Goal: Transaction & Acquisition: Obtain resource

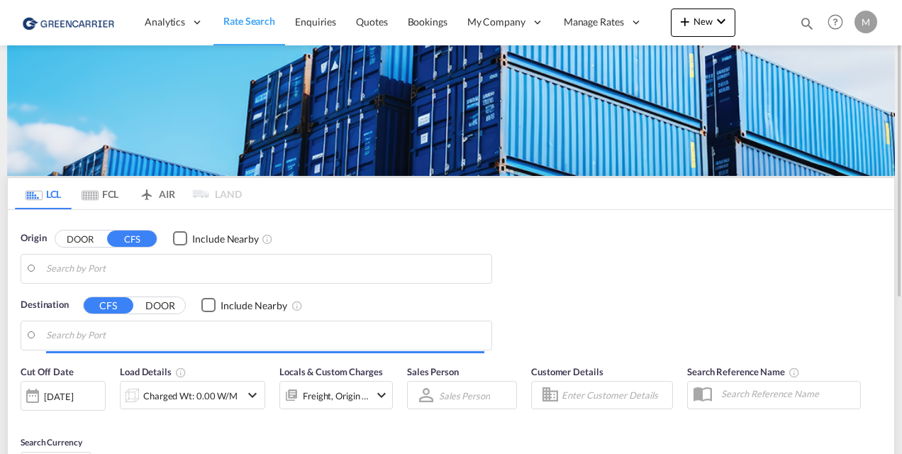
type input "CZ-39301, Pelhrimov"
type input "[GEOGRAPHIC_DATA], SH, CNSHA"
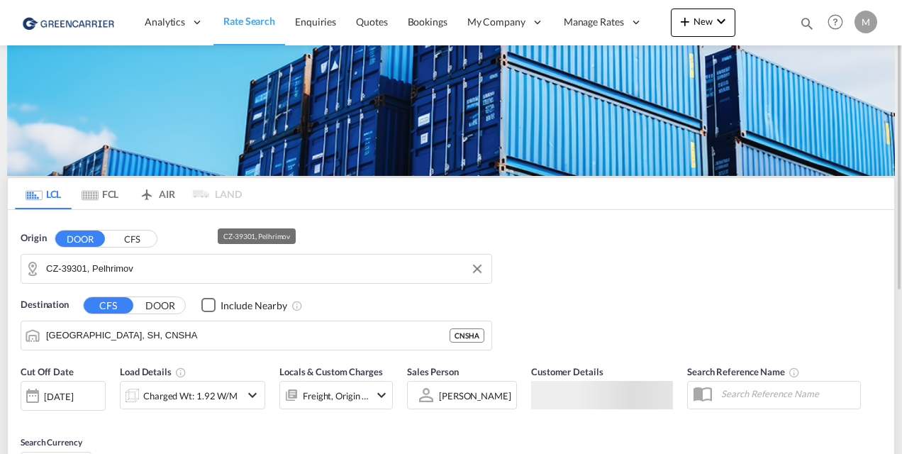
click at [184, 272] on input "CZ-39301, Pelhrimov" at bounding box center [265, 268] width 438 height 21
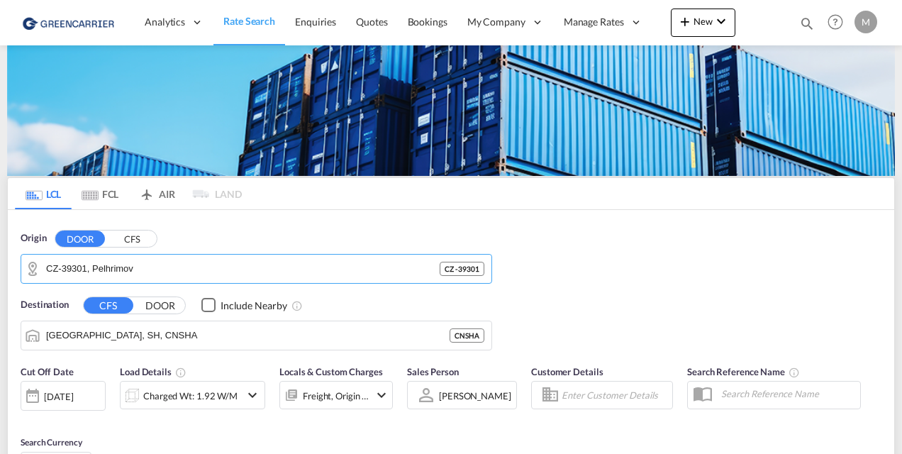
click at [135, 237] on button "CFS" at bounding box center [132, 238] width 50 height 16
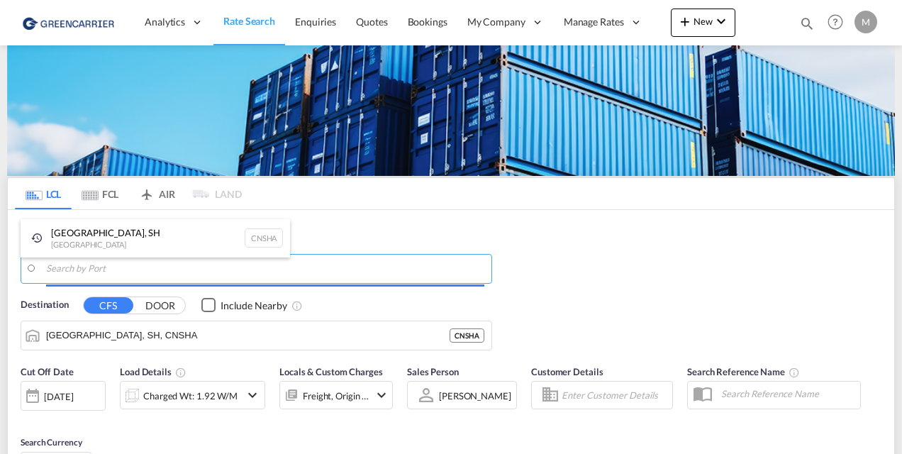
click at [151, 265] on body "Analytics Reports Dashboard Rate Search Enquiries Quotes Bookings" at bounding box center [451, 227] width 902 height 454
type input "l"
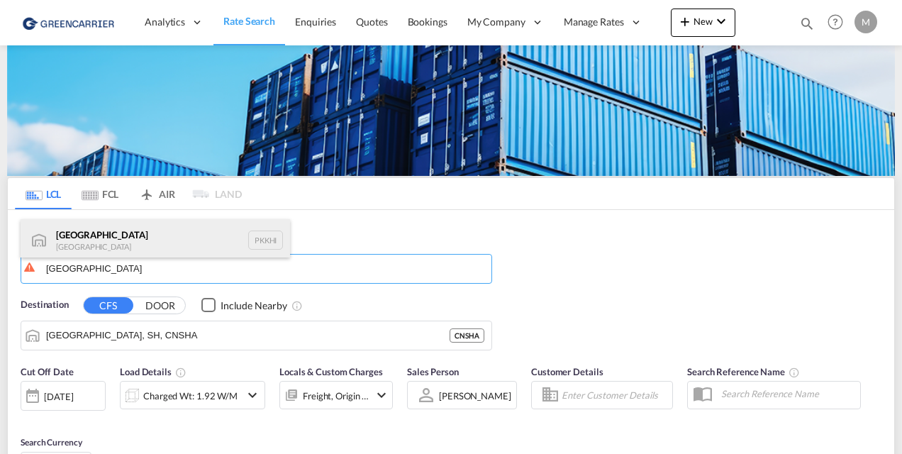
click at [118, 240] on div "[GEOGRAPHIC_DATA] [GEOGRAPHIC_DATA] PKKHI" at bounding box center [155, 240] width 269 height 43
type input "[GEOGRAPHIC_DATA], PKKHI"
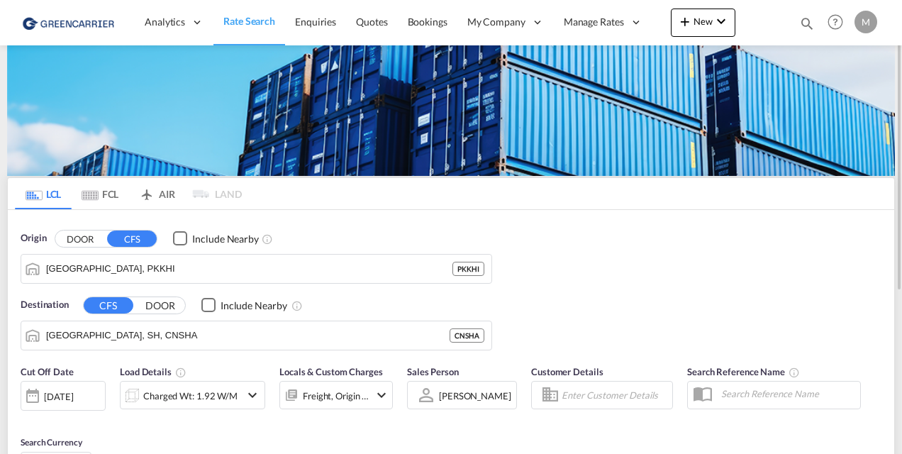
click at [152, 293] on div "Destination CFS DOOR Include Nearby [GEOGRAPHIC_DATA], SH, CNSHA CNSHA" at bounding box center [256, 324] width 486 height 67
click at [155, 299] on button "DOOR" at bounding box center [160, 305] width 50 height 16
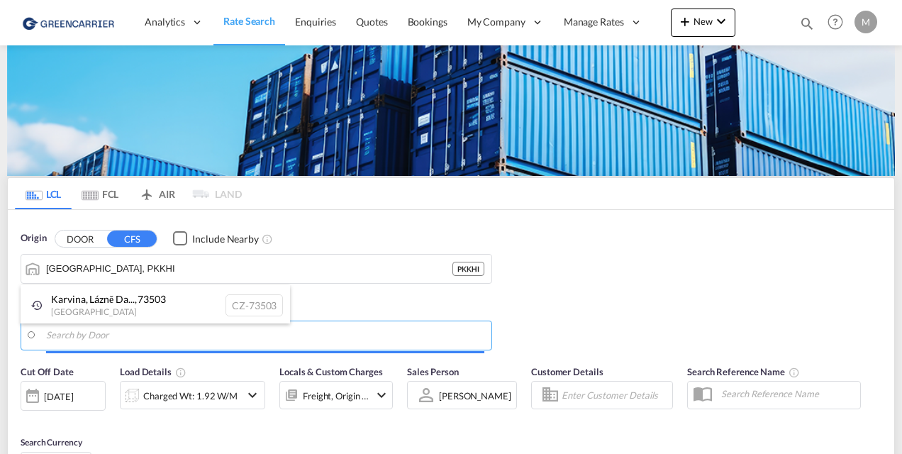
click at [169, 334] on body "Analytics Reports Dashboard Rate Search Enquiries Quotes Bookings" at bounding box center [451, 227] width 902 height 454
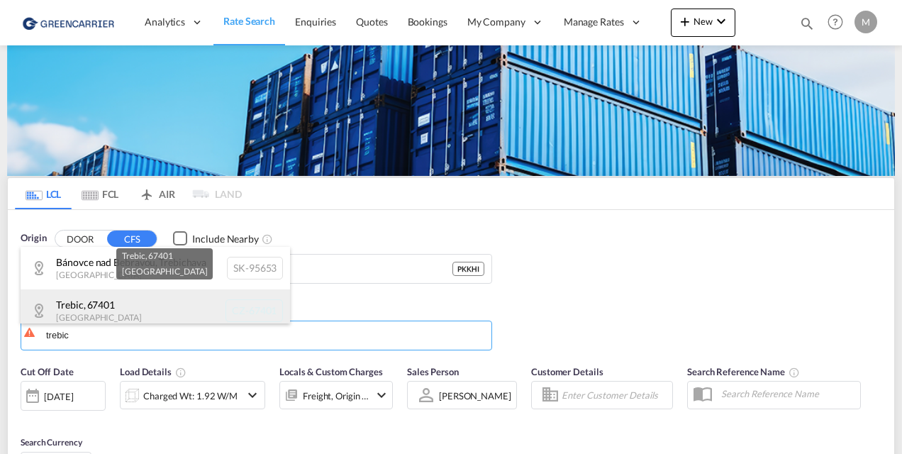
click at [138, 314] on div "Trebic , [GEOGRAPHIC_DATA] [GEOGRAPHIC_DATA]-67401" at bounding box center [155, 310] width 269 height 43
type input "CZ-67401, Trebic"
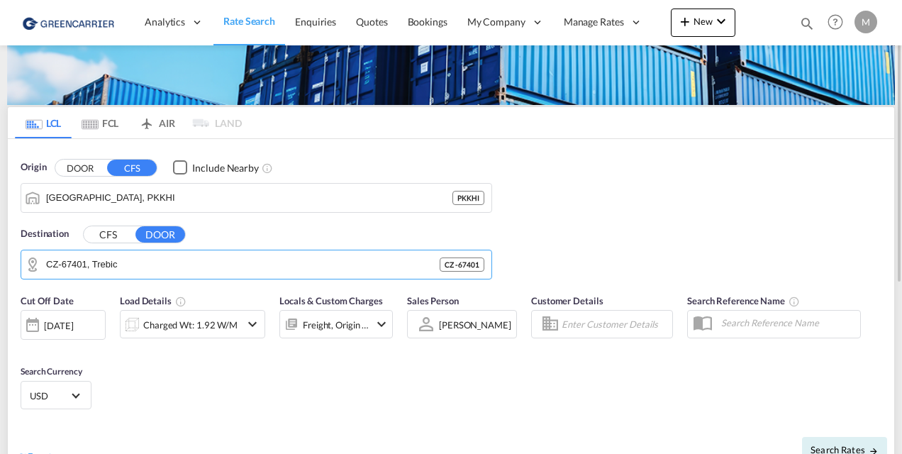
scroll to position [72, 0]
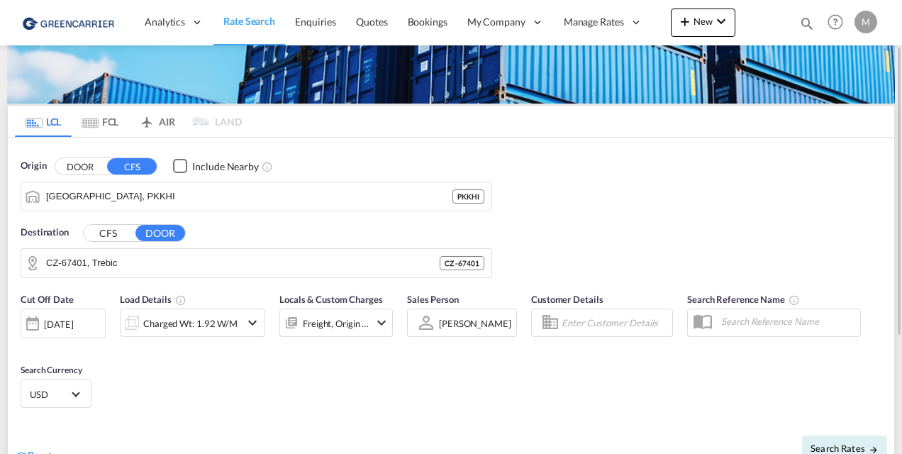
click at [61, 318] on div "[DATE]" at bounding box center [58, 324] width 29 height 13
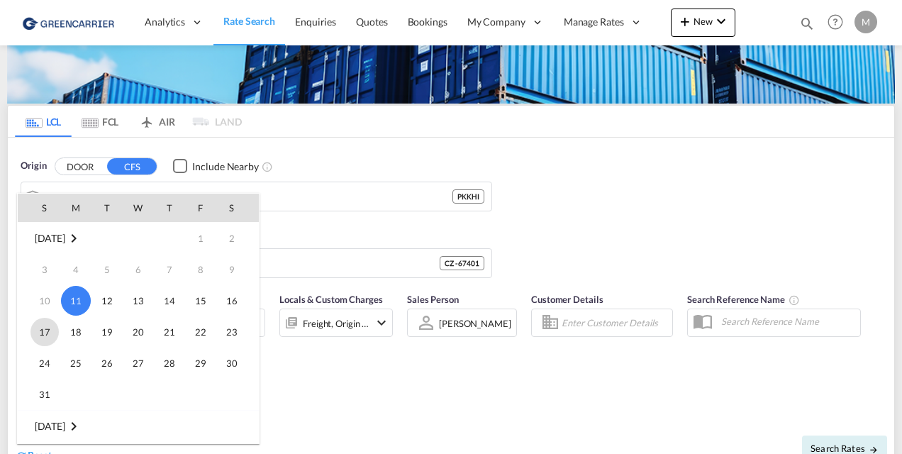
click at [45, 328] on span "17" at bounding box center [44, 332] width 28 height 28
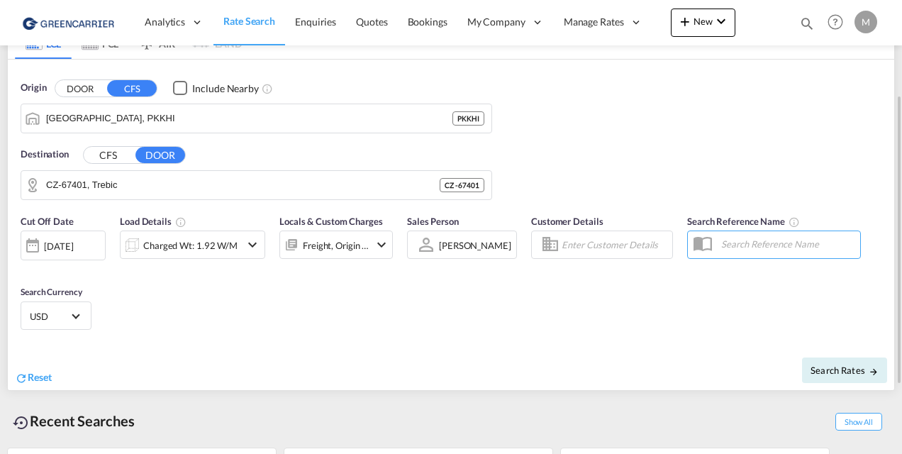
scroll to position [152, 0]
click at [221, 245] on div "Charged Wt: 1.92 W/M" at bounding box center [190, 244] width 94 height 20
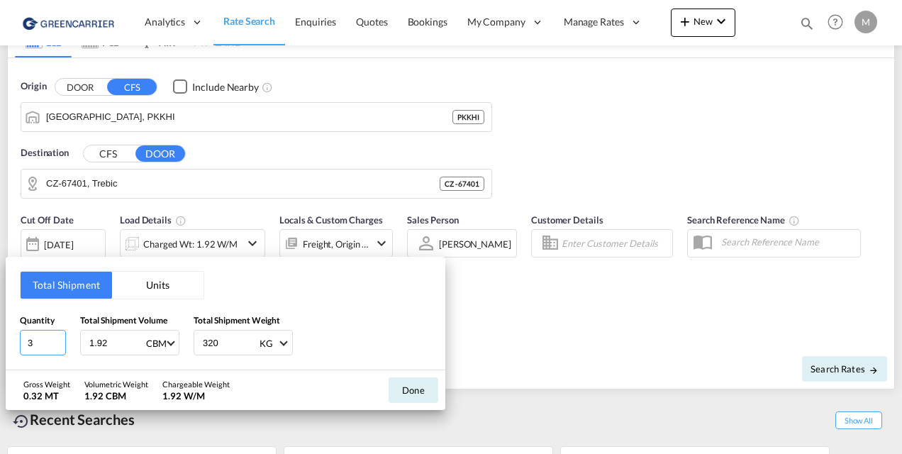
click at [60, 340] on input "3" at bounding box center [43, 343] width 46 height 26
type input "4"
click at [60, 340] on input "4" at bounding box center [43, 343] width 46 height 26
click at [45, 343] on input "4" at bounding box center [43, 343] width 46 height 26
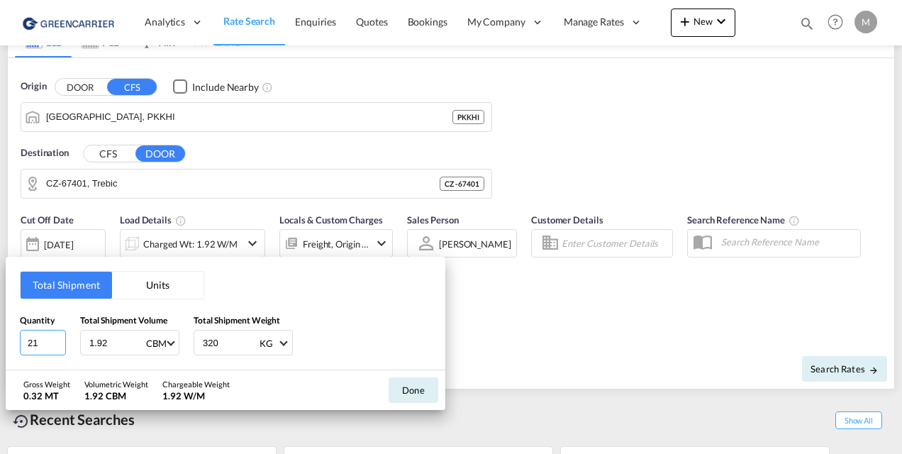
type input "21"
click at [99, 340] on input "1.92" at bounding box center [116, 342] width 57 height 24
click at [209, 338] on input "320" at bounding box center [229, 342] width 57 height 24
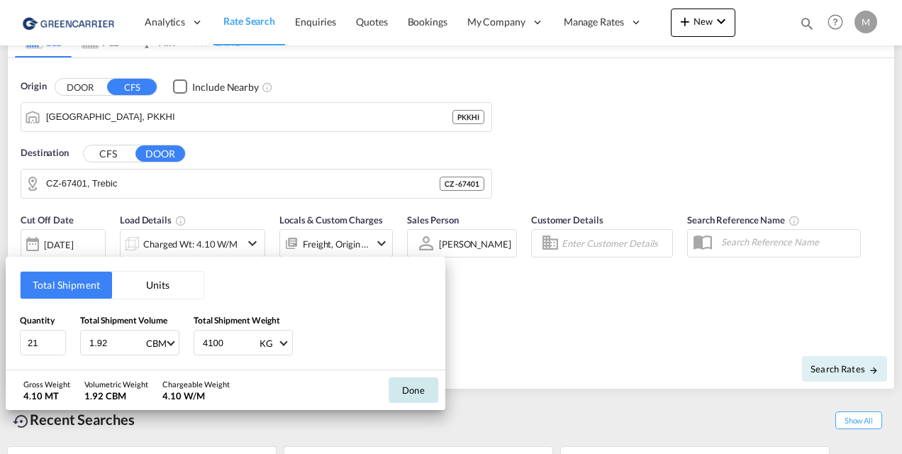
type input "4100"
click at [410, 392] on button "Done" at bounding box center [414, 390] width 50 height 26
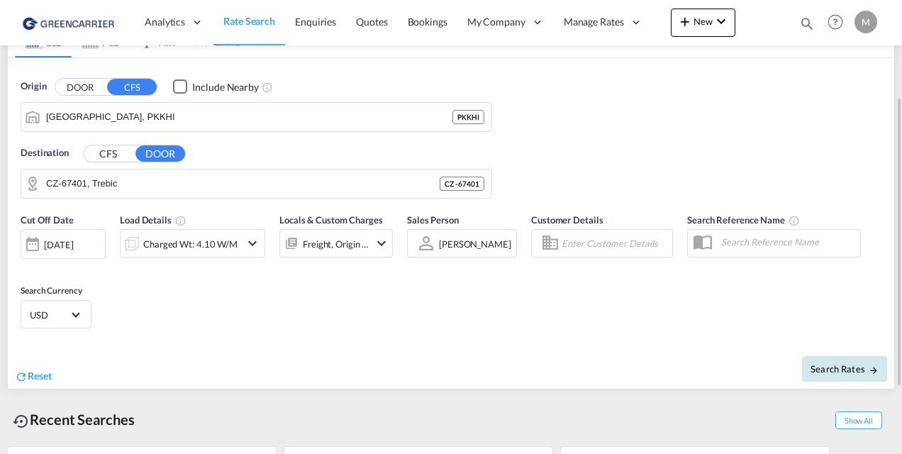
click at [827, 376] on button "Search Rates" at bounding box center [844, 369] width 85 height 26
type input "PKKHI to 67401 / [DATE]"
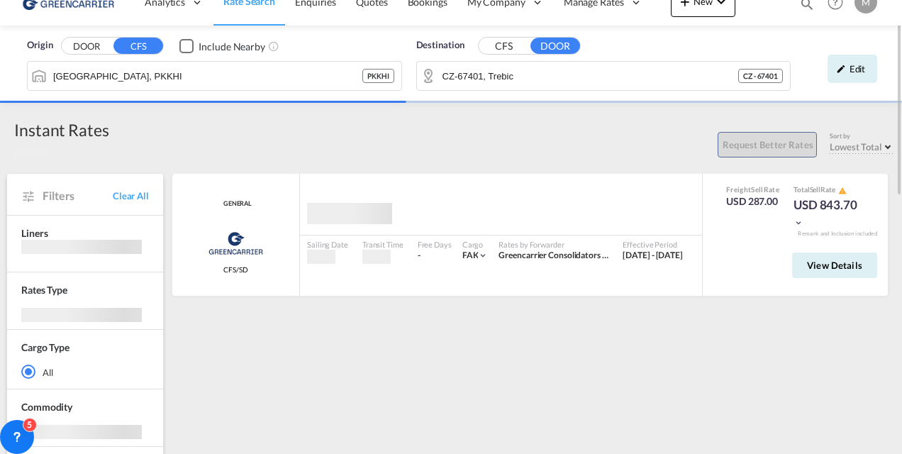
scroll to position [19, 0]
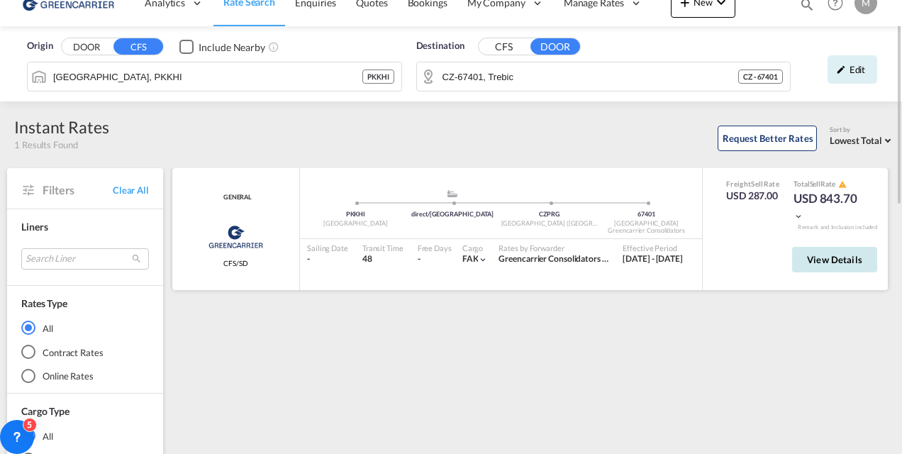
click at [850, 264] on span "View Details" at bounding box center [834, 259] width 55 height 11
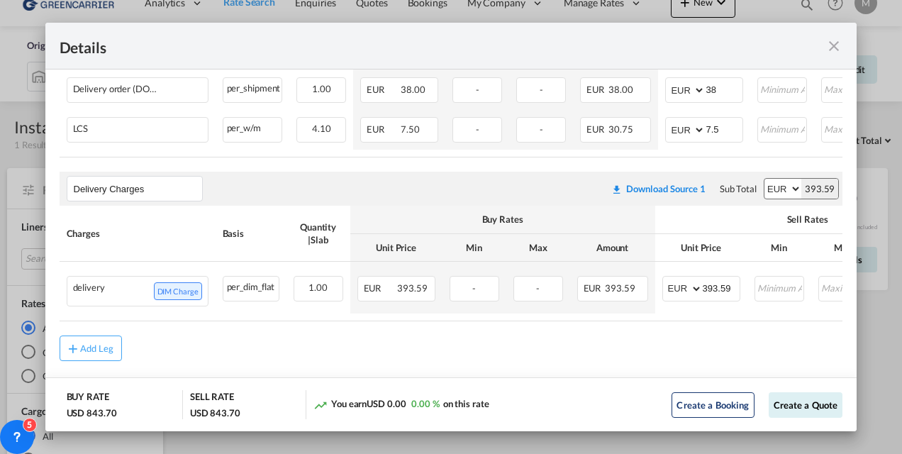
scroll to position [611, 0]
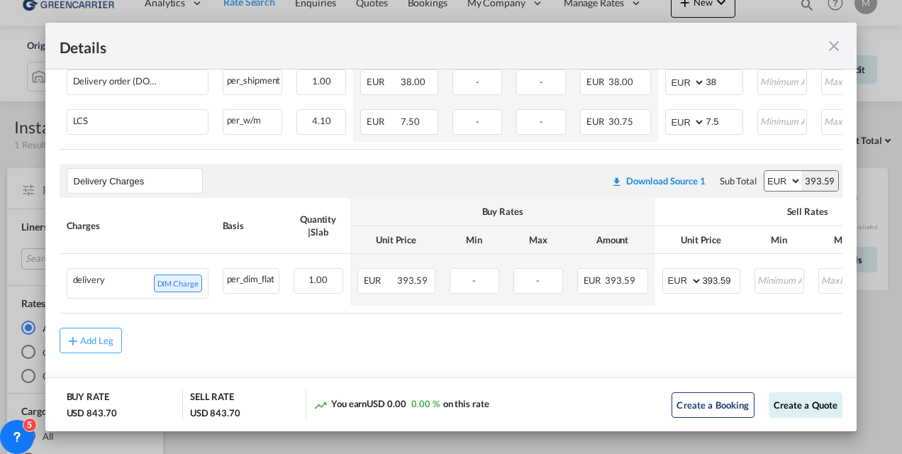
click at [833, 45] on md-icon "icon-close fg-AAA8AD m-0 cursor" at bounding box center [834, 46] width 17 height 17
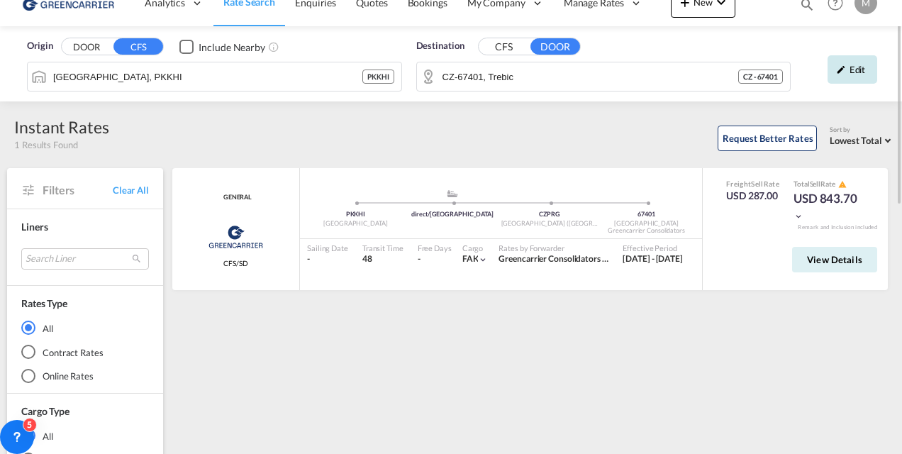
click at [849, 80] on div "Edit" at bounding box center [853, 69] width 50 height 28
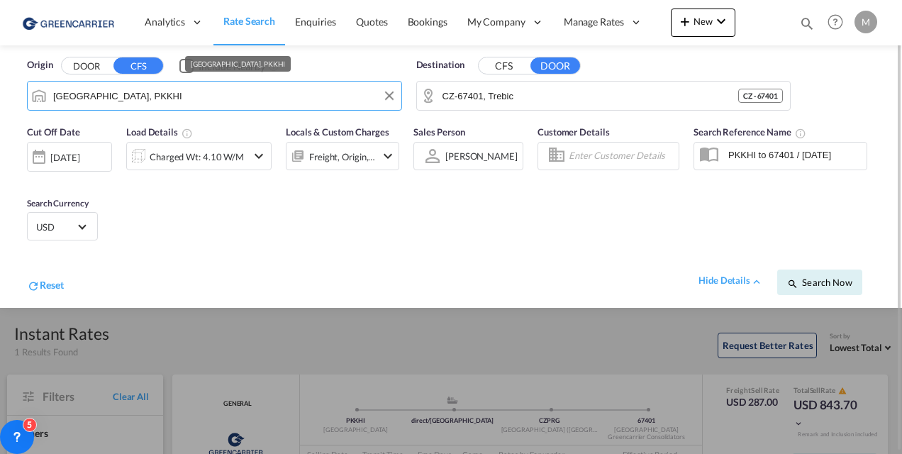
click at [160, 106] on md-autocomplete-wrap "[GEOGRAPHIC_DATA], PKKHI" at bounding box center [223, 99] width 342 height 28
click at [134, 104] on input "[GEOGRAPHIC_DATA], PKKHI" at bounding box center [223, 95] width 341 height 21
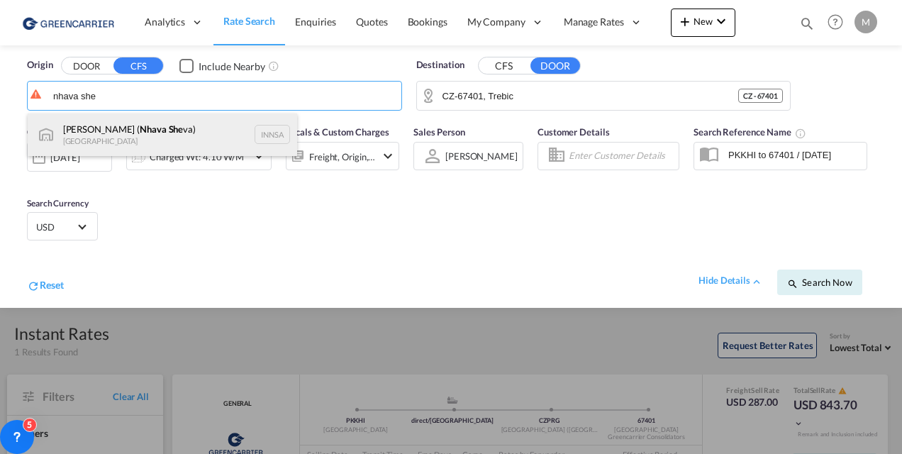
click at [122, 129] on div "[PERSON_NAME] ( Nhava She va) [GEOGRAPHIC_DATA] INNSA" at bounding box center [162, 134] width 269 height 43
type input "[PERSON_NAME] ([PERSON_NAME]), [GEOGRAPHIC_DATA]"
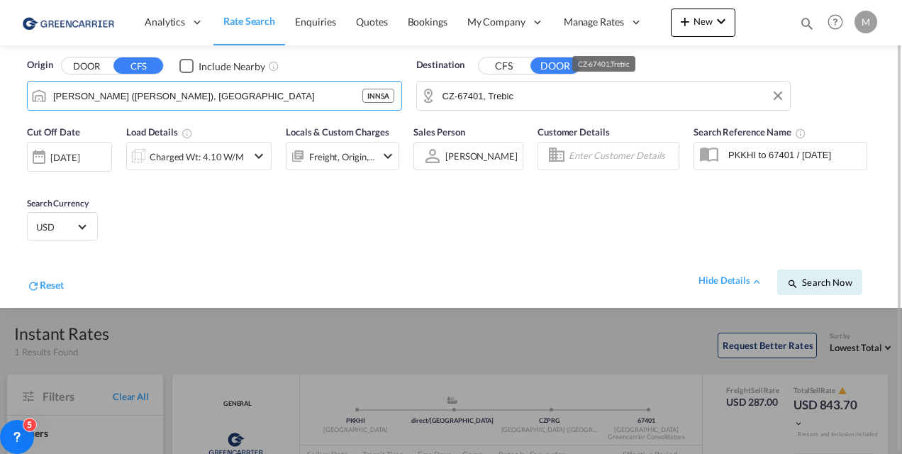
click at [489, 94] on input "CZ-67401, Trebic" at bounding box center [613, 95] width 341 height 21
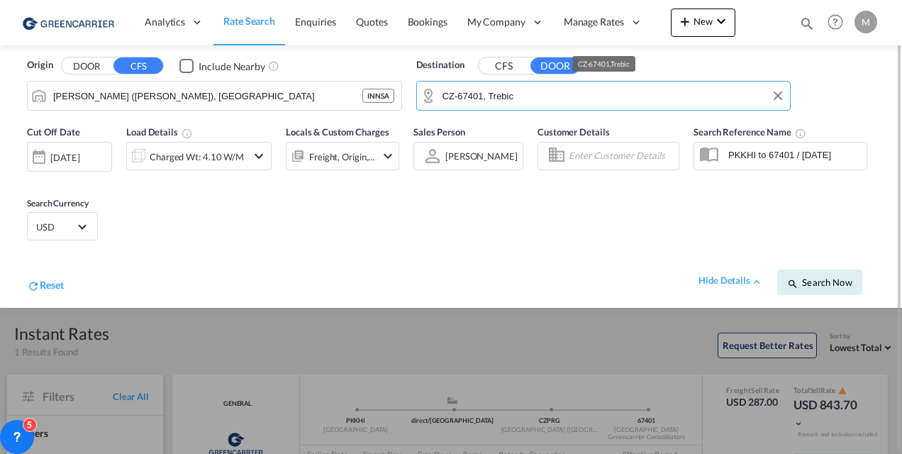
click at [489, 94] on input "CZ-67401, Trebic" at bounding box center [613, 95] width 341 height 21
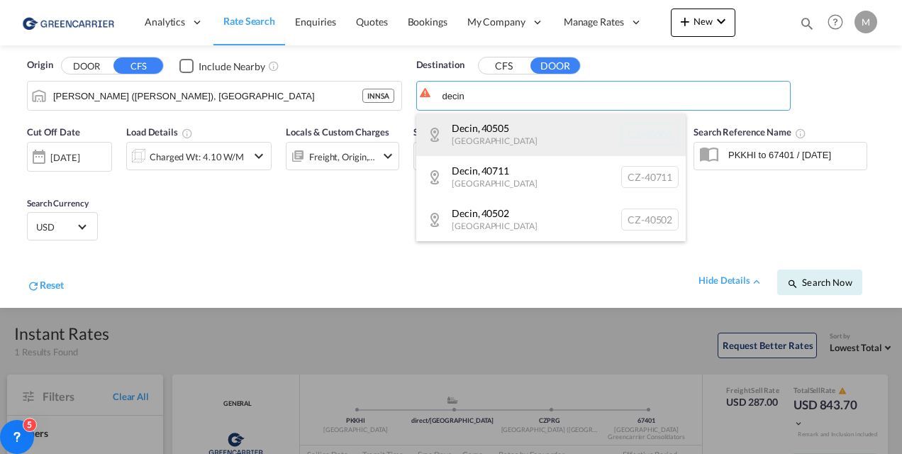
click at [504, 140] on div "Decin , [GEOGRAPHIC_DATA] [GEOGRAPHIC_DATA]-40505" at bounding box center [550, 134] width 269 height 43
type input "CZ-40505, Decin"
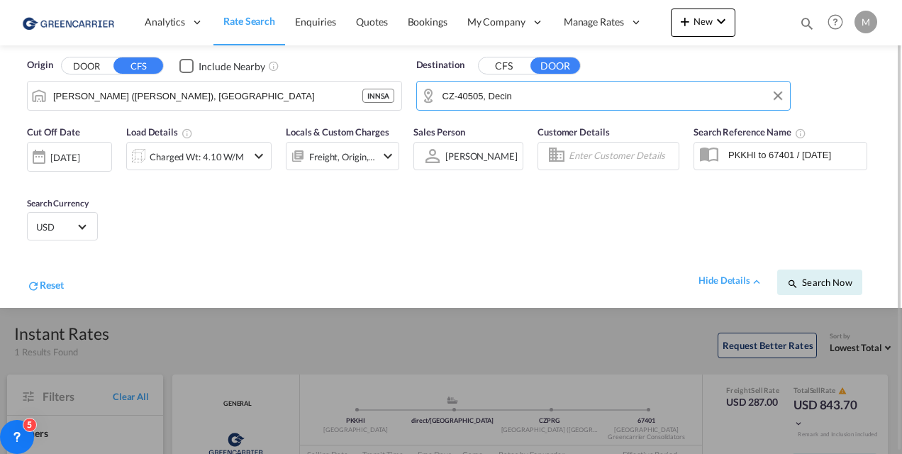
click at [247, 160] on div "Charged Wt: 4.10 W/M" at bounding box center [198, 156] width 145 height 28
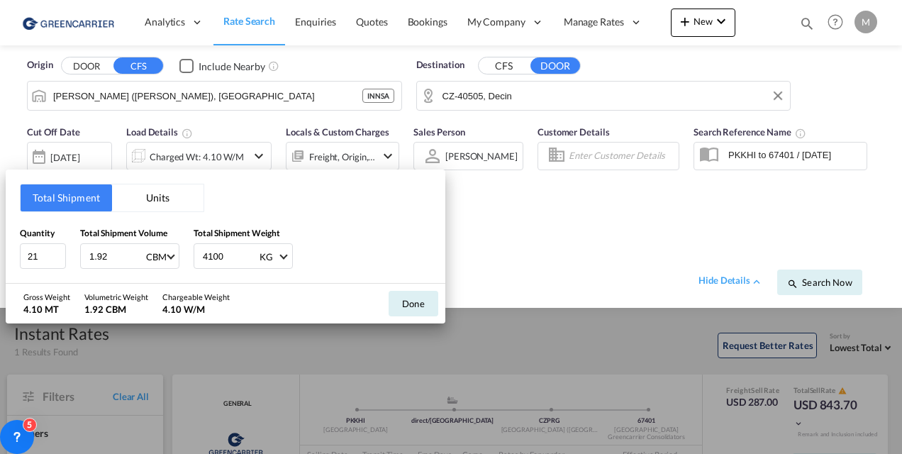
click at [211, 260] on input "4100" at bounding box center [229, 256] width 57 height 24
type input "12200"
click at [96, 258] on input "1.92" at bounding box center [116, 256] width 57 height 24
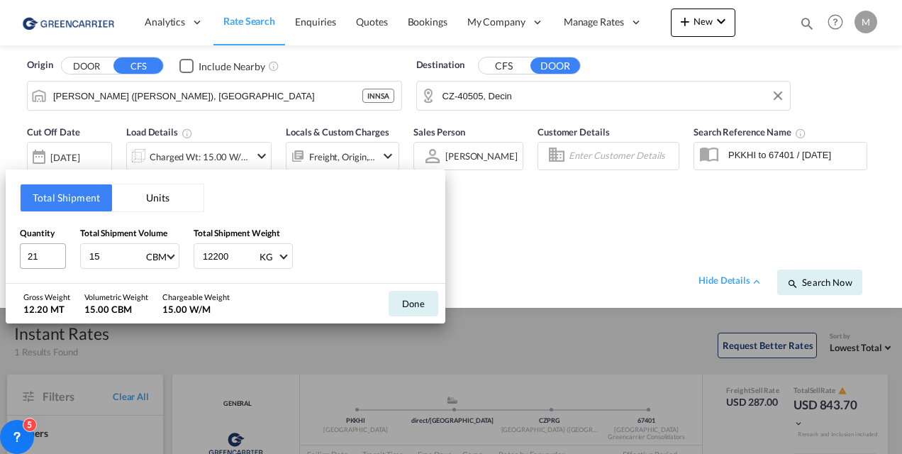
type input "15"
click at [38, 260] on input "21" at bounding box center [43, 256] width 46 height 26
type input "2"
type input "15"
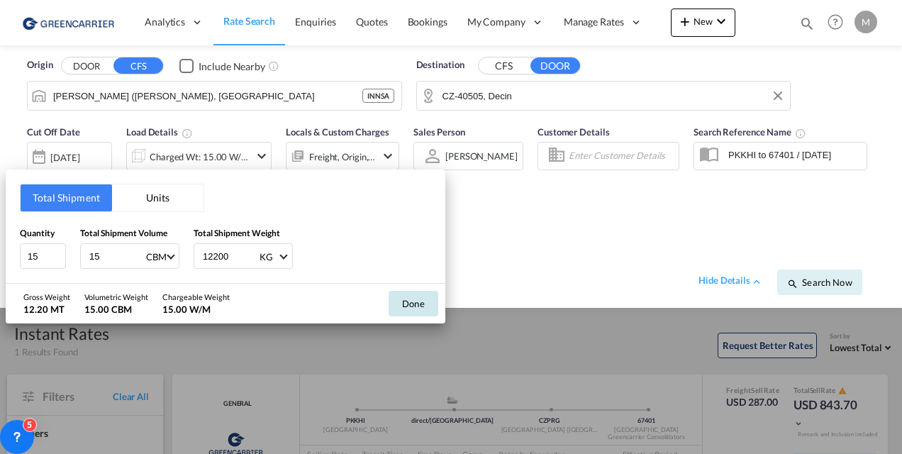
click at [423, 291] on button "Done" at bounding box center [414, 304] width 50 height 26
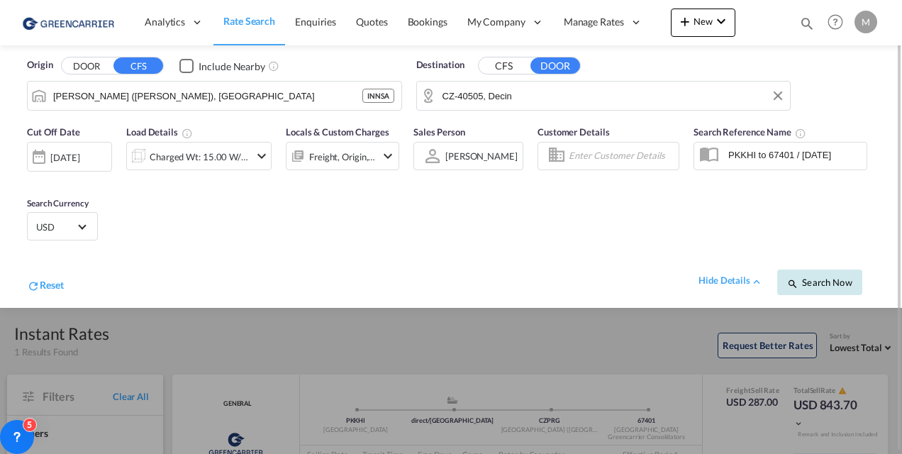
click at [800, 282] on span "Search Now" at bounding box center [819, 282] width 65 height 11
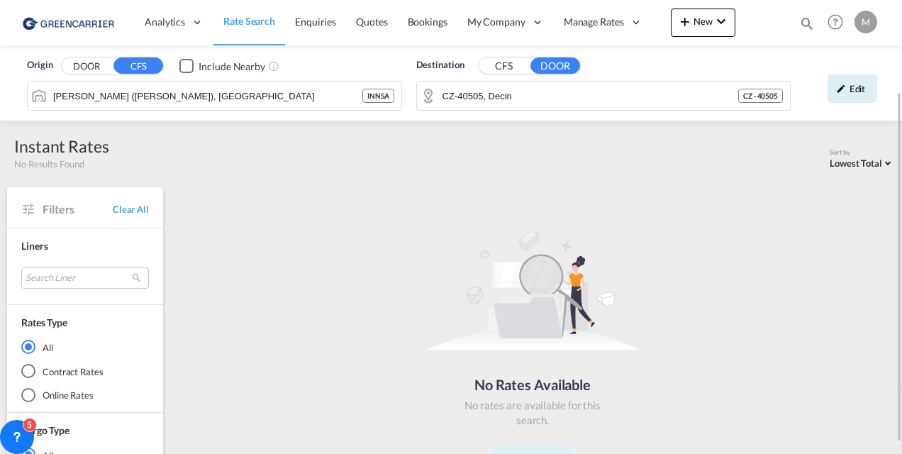
scroll to position [130, 0]
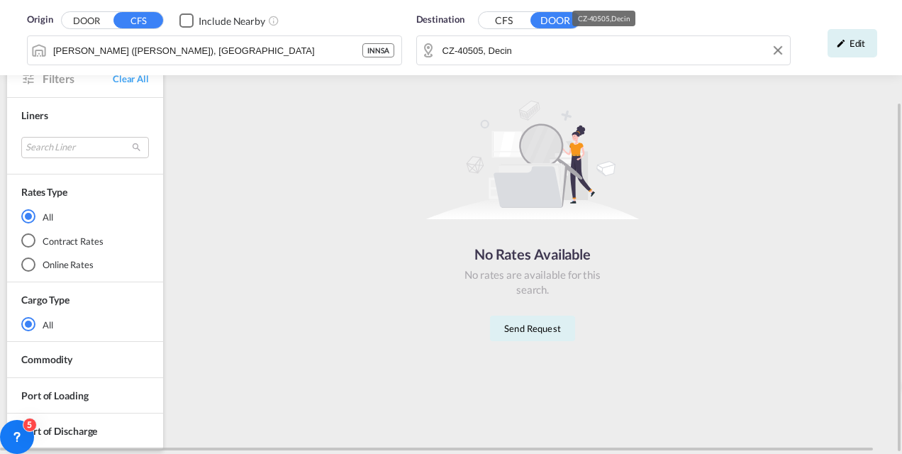
click at [530, 48] on div "Origin DOOR CFS Include Nearby [PERSON_NAME] ([PERSON_NAME]), INNSA INNSA Desti…" at bounding box center [451, 37] width 874 height 75
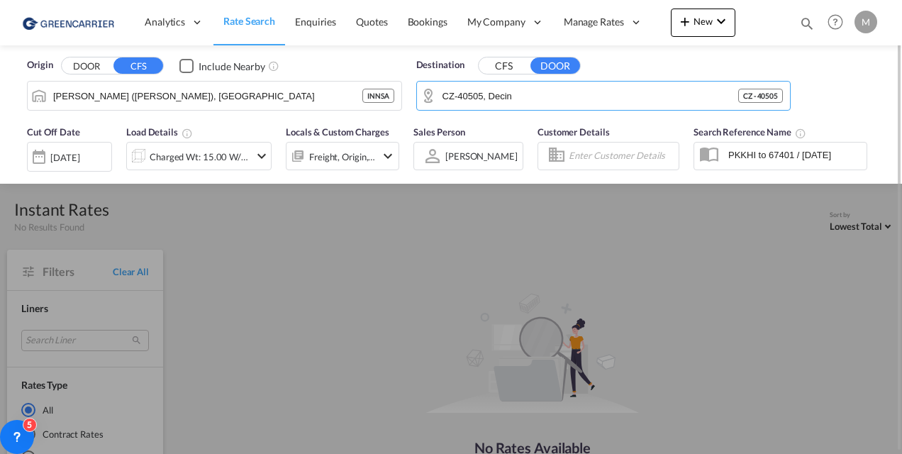
click at [530, 48] on div "Origin DOOR CFS Include Nearby [PERSON_NAME] ([PERSON_NAME]), INNSA INNSA Desti…" at bounding box center [451, 81] width 874 height 72
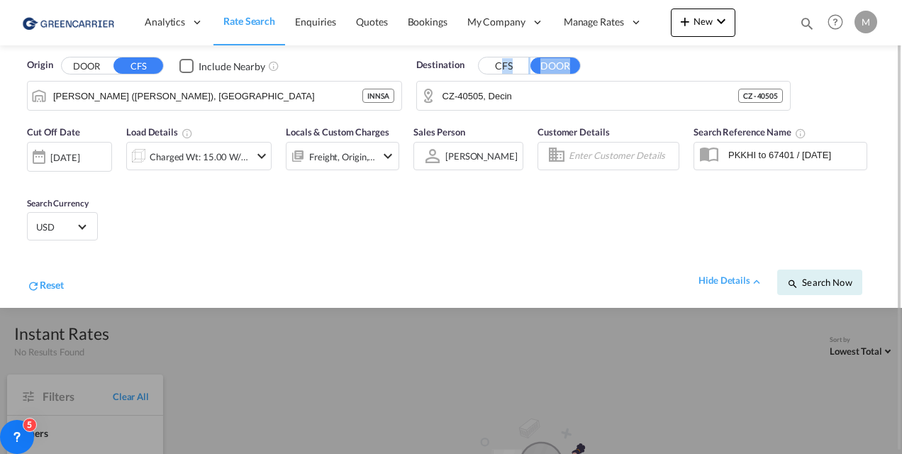
click at [530, 48] on div "Origin DOOR CFS Include Nearby [PERSON_NAME] ([PERSON_NAME]), INNSA INNSA Desti…" at bounding box center [451, 81] width 874 height 72
drag, startPoint x: 530, startPoint y: 48, endPoint x: 518, endPoint y: 92, distance: 45.4
click at [518, 92] on input "CZ-40505, Decin" at bounding box center [591, 95] width 296 height 21
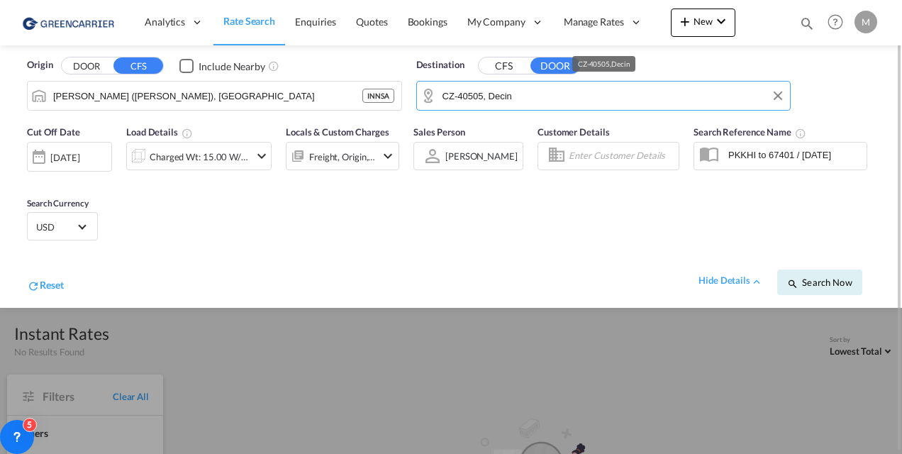
click at [518, 92] on input "CZ-40505, Decin" at bounding box center [613, 95] width 341 height 21
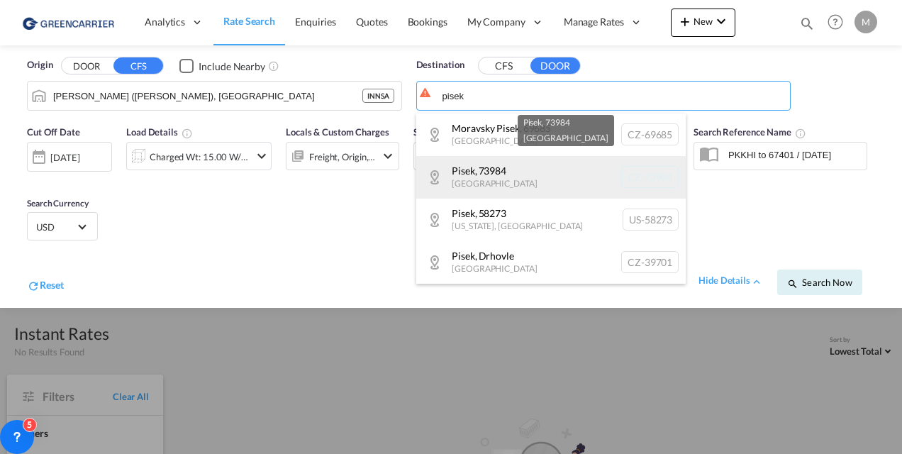
click at [503, 169] on div "Pisek , 73984 [GEOGRAPHIC_DATA] CZ-73984" at bounding box center [550, 177] width 269 height 43
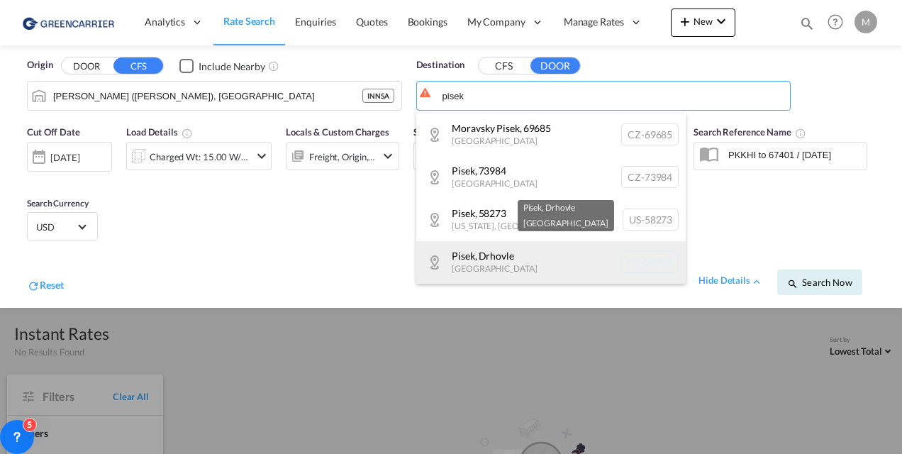
click at [495, 272] on div "Pisek , Drhovle [GEOGRAPHIC_DATA] [GEOGRAPHIC_DATA]-39701" at bounding box center [550, 262] width 269 height 43
type input "CZ-39701, Pisek"
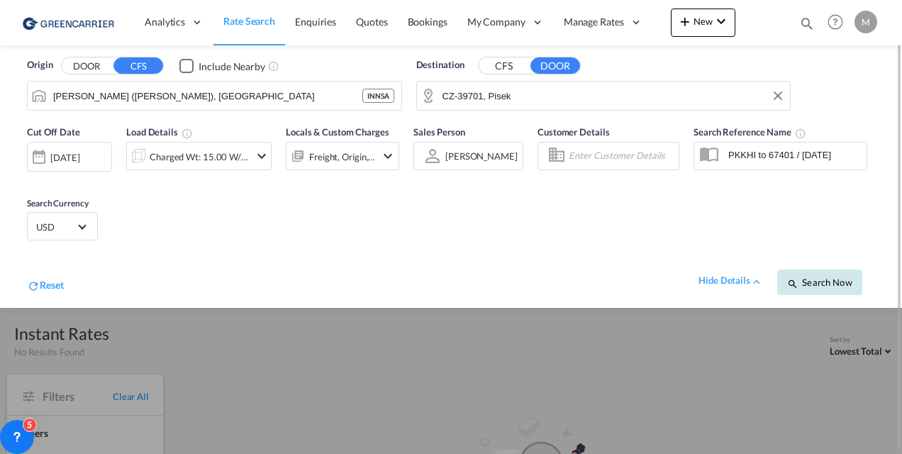
click at [817, 283] on span "Search Now" at bounding box center [819, 282] width 65 height 11
